Goal: Task Accomplishment & Management: Use online tool/utility

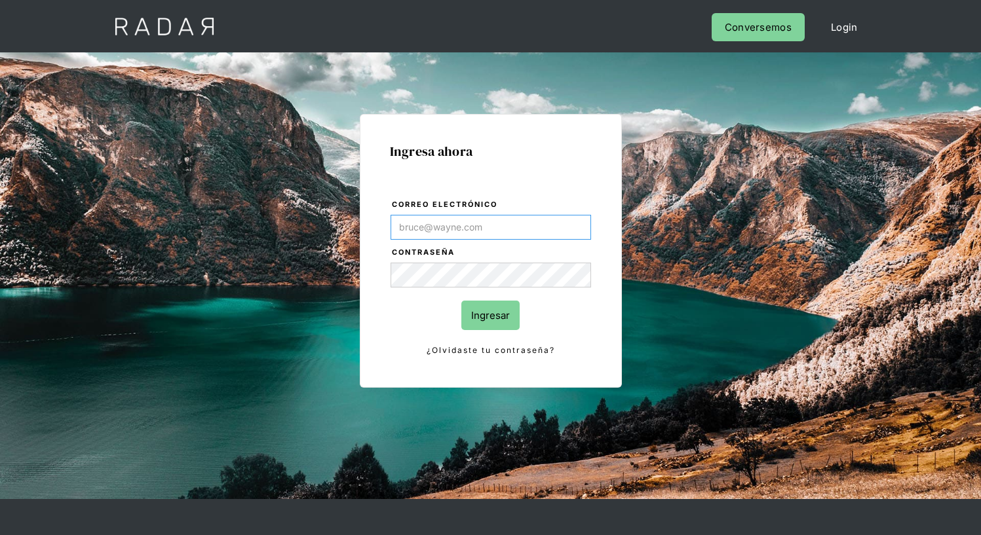
type input "[EMAIL_ADDRESS][PERSON_NAME][DOMAIN_NAME]"
click at [490, 315] on input "Ingresar" at bounding box center [490, 315] width 58 height 29
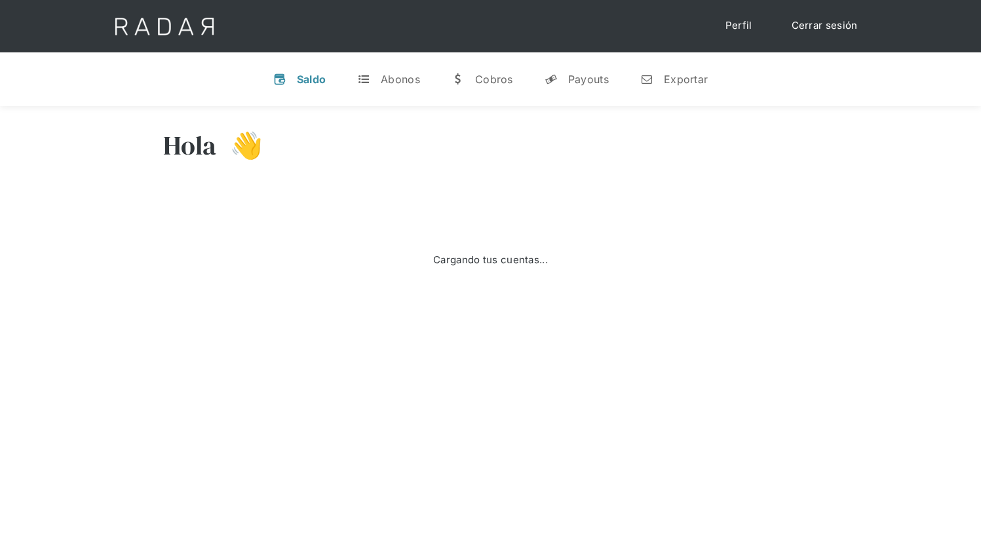
select select "8"
click at [674, 79] on div "Exportar" at bounding box center [686, 79] width 44 height 13
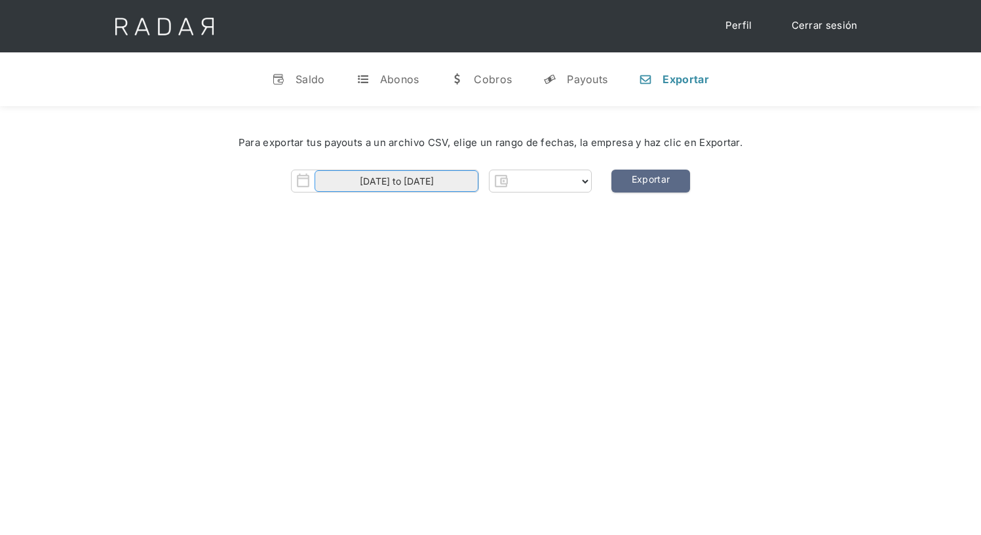
select select "prontopaga"
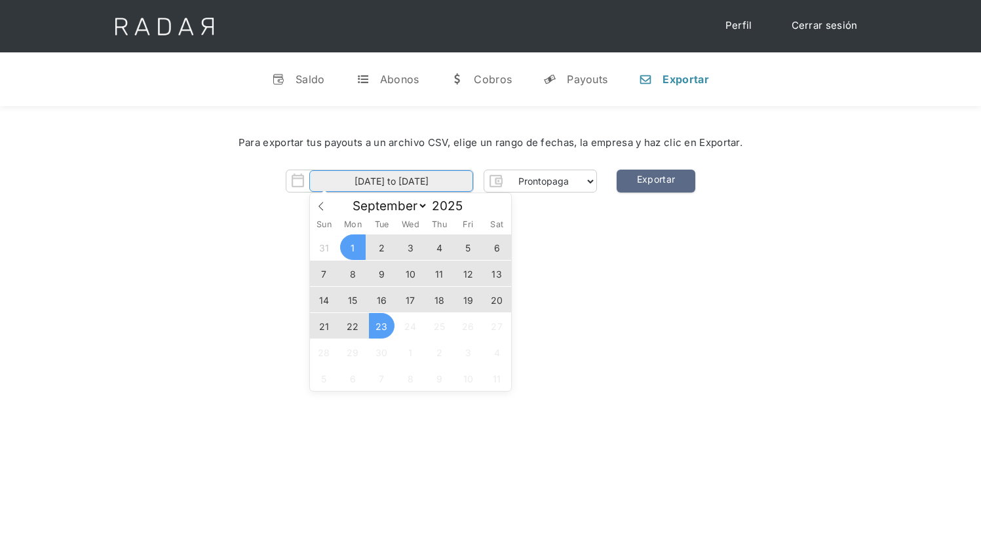
click at [391, 182] on input "[DATE] to [DATE]" at bounding box center [391, 181] width 164 height 22
click at [353, 326] on span "22" at bounding box center [353, 326] width 26 height 26
type input "[DATE]"
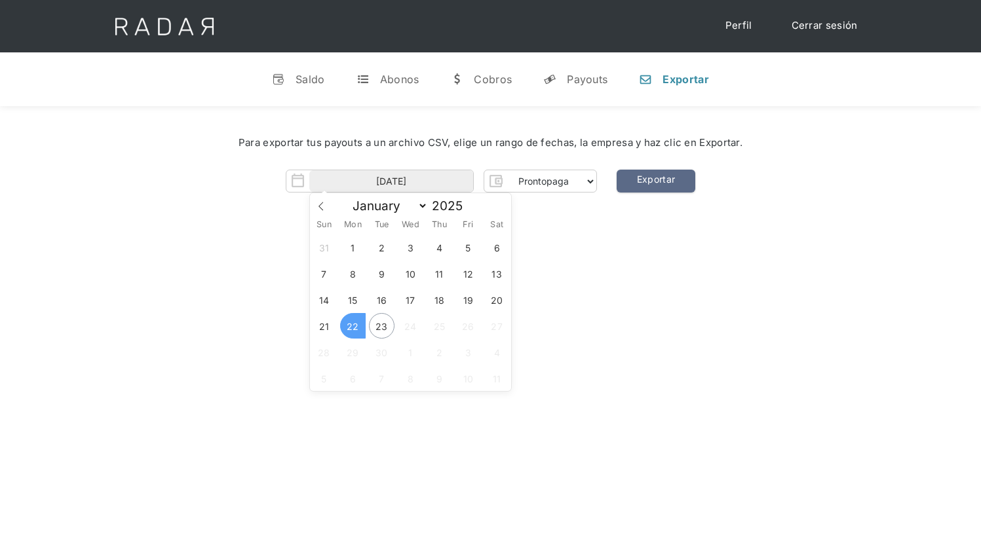
click at [353, 326] on span "22" at bounding box center [353, 326] width 26 height 26
click at [655, 182] on link "Exportar" at bounding box center [656, 181] width 79 height 23
